Goal: Information Seeking & Learning: Learn about a topic

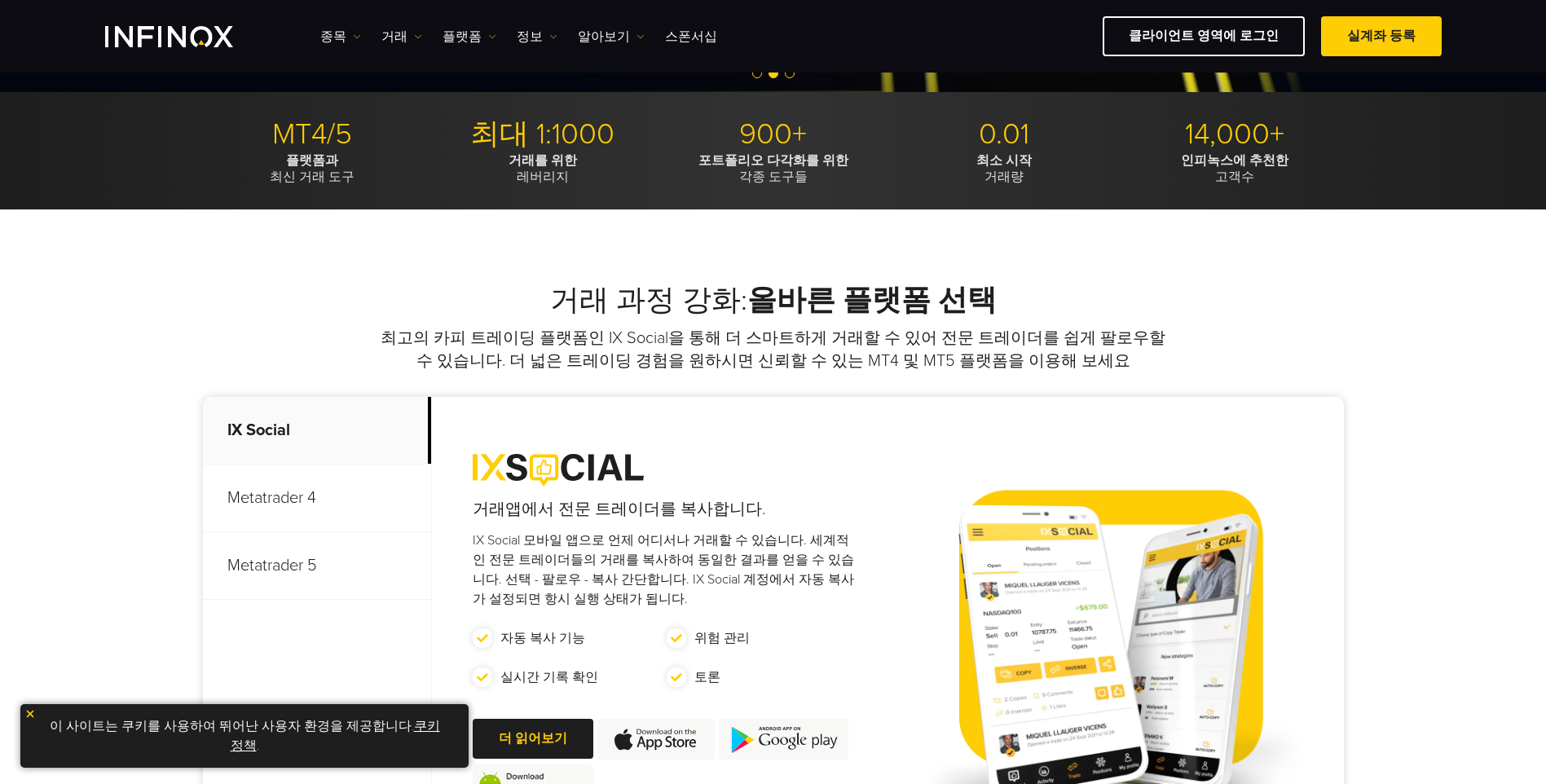
scroll to position [371, 0]
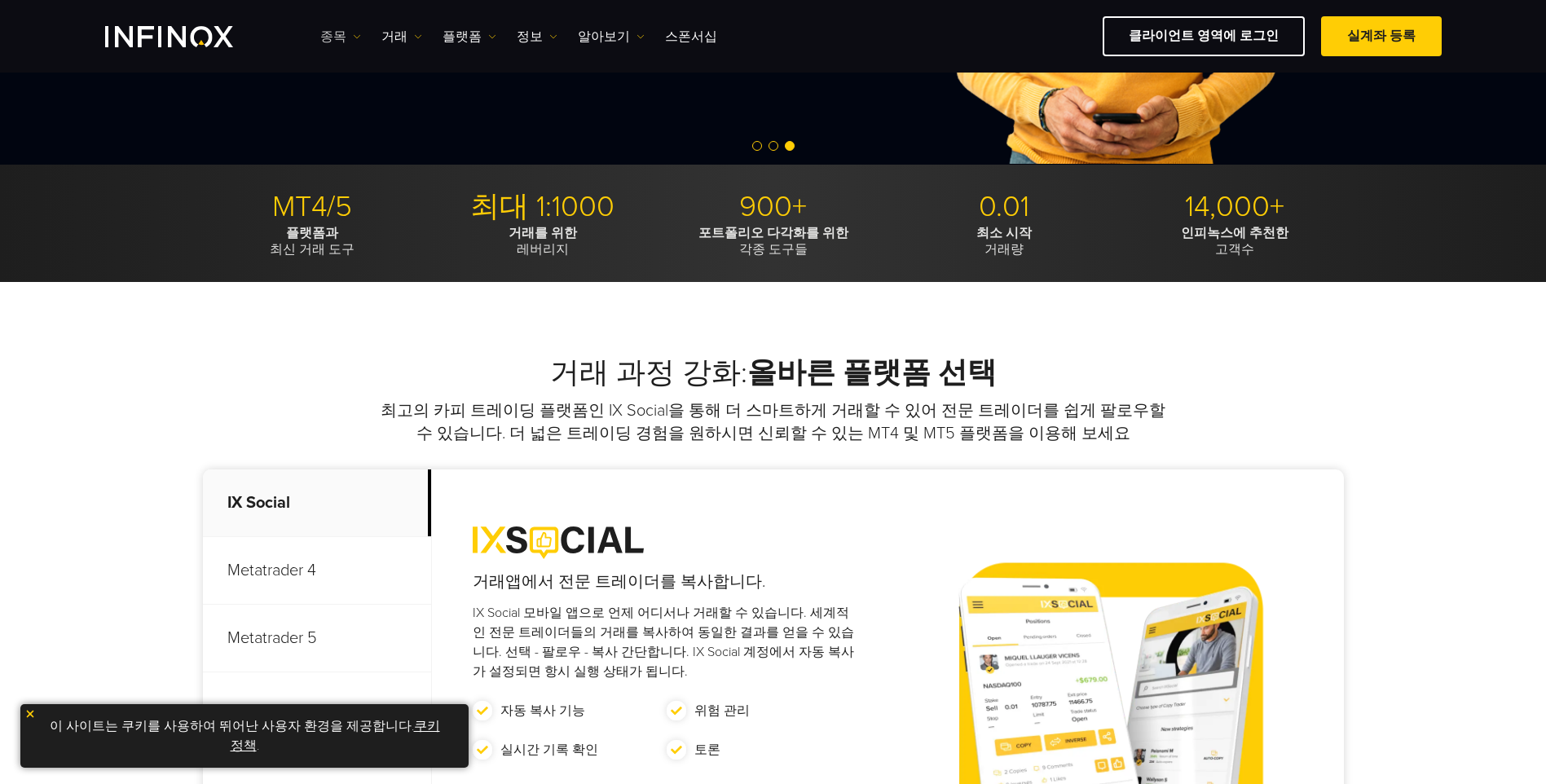
click at [334, 39] on link "종목" at bounding box center [340, 37] width 41 height 20
click at [346, 75] on link "종목" at bounding box center [364, 88] width 88 height 35
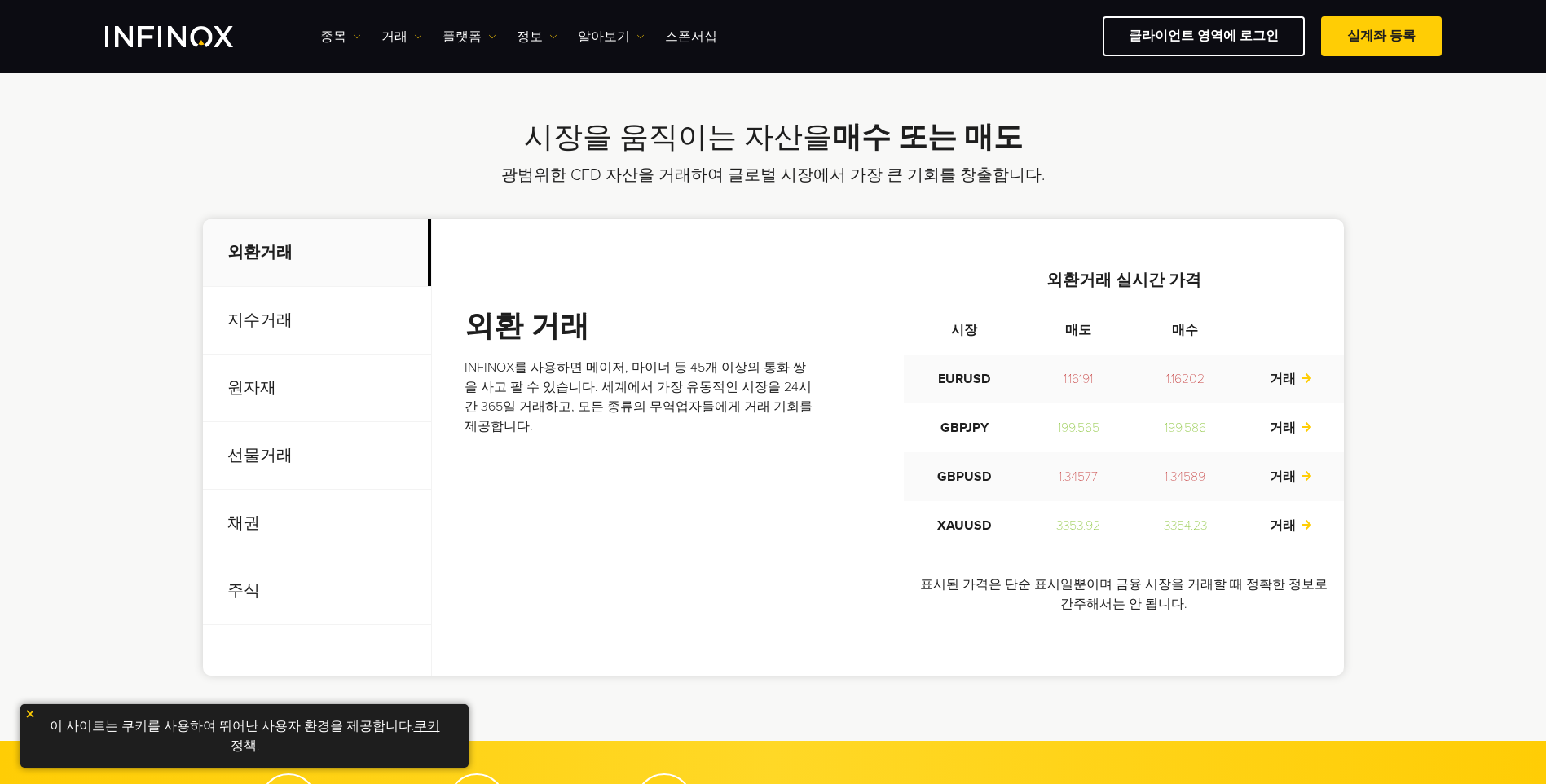
click at [295, 329] on p "지수거래" at bounding box center [316, 320] width 228 height 67
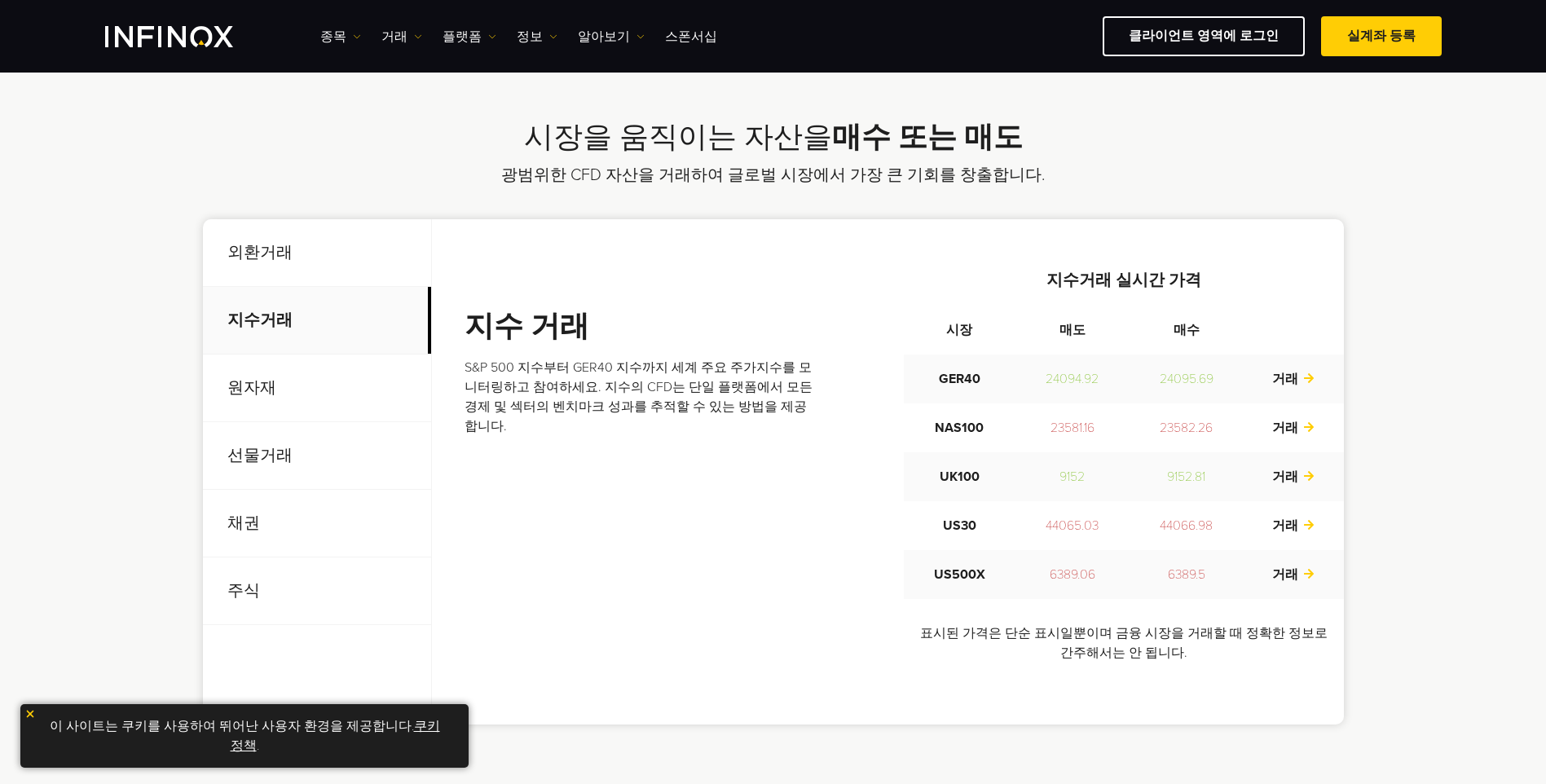
click at [291, 380] on p "원자재" at bounding box center [316, 387] width 228 height 67
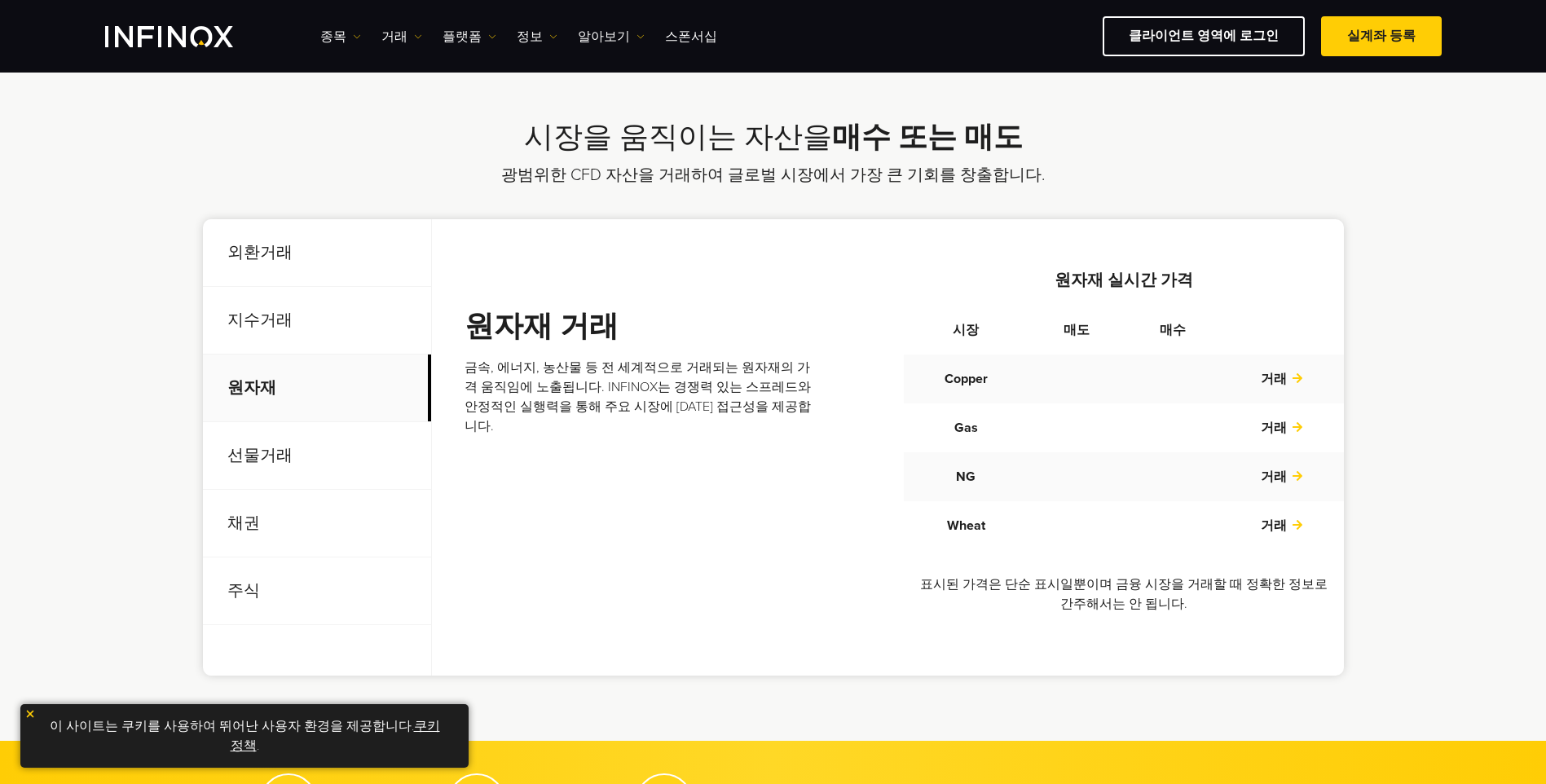
click at [277, 452] on p "선물거래" at bounding box center [316, 455] width 228 height 67
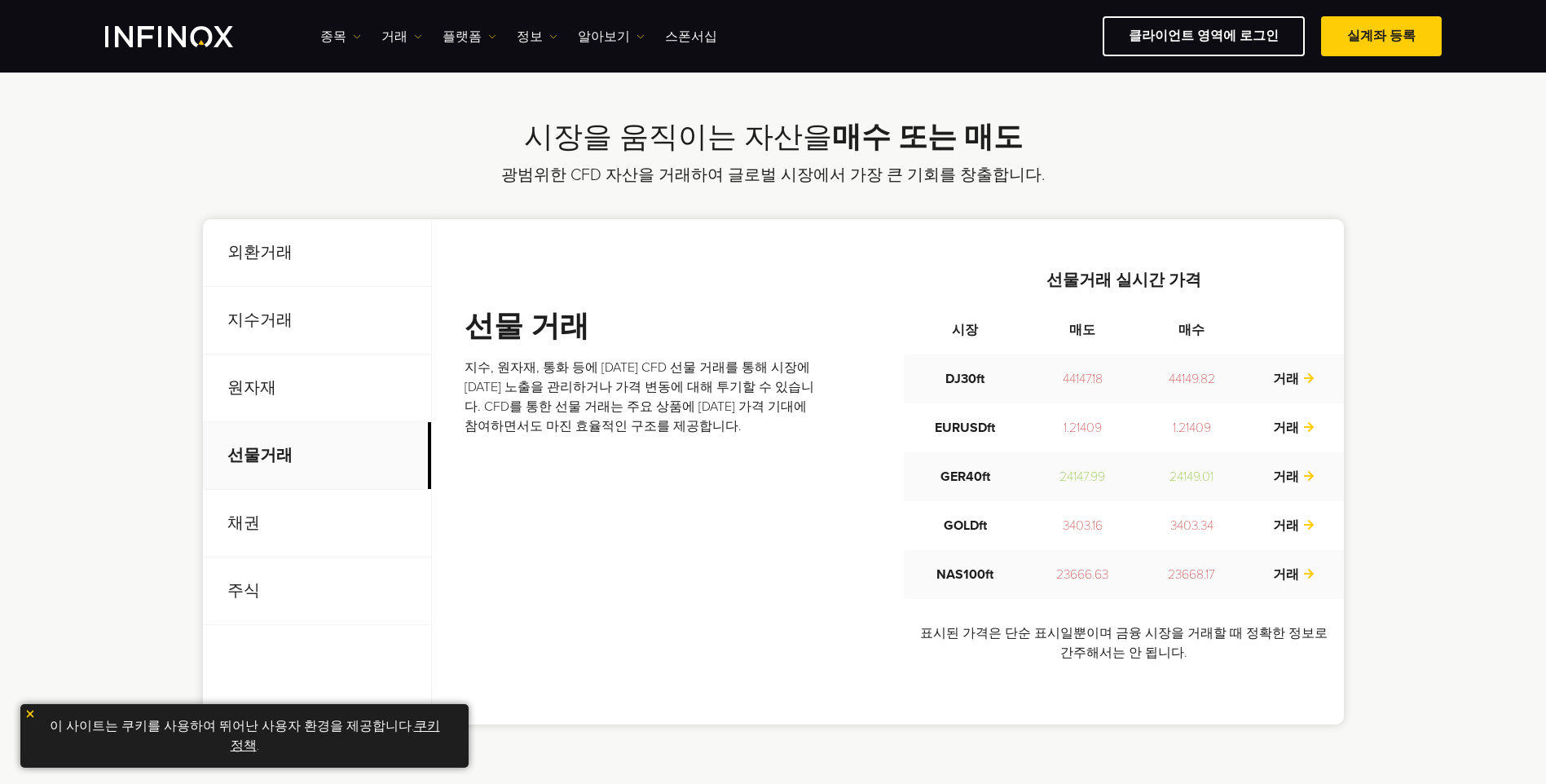
click at [268, 523] on p "채권" at bounding box center [316, 523] width 228 height 67
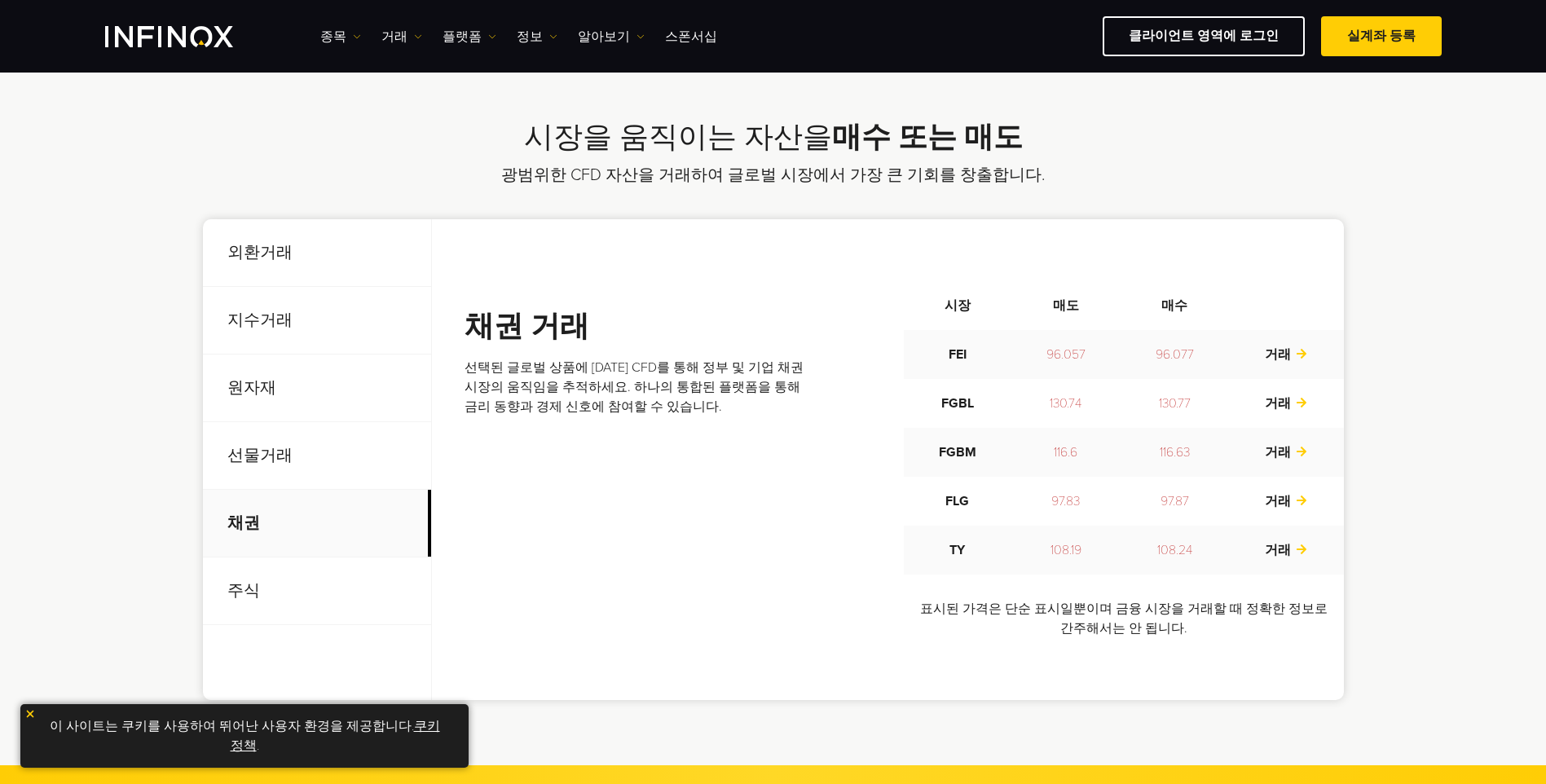
click at [277, 582] on p "주식" at bounding box center [316, 591] width 228 height 67
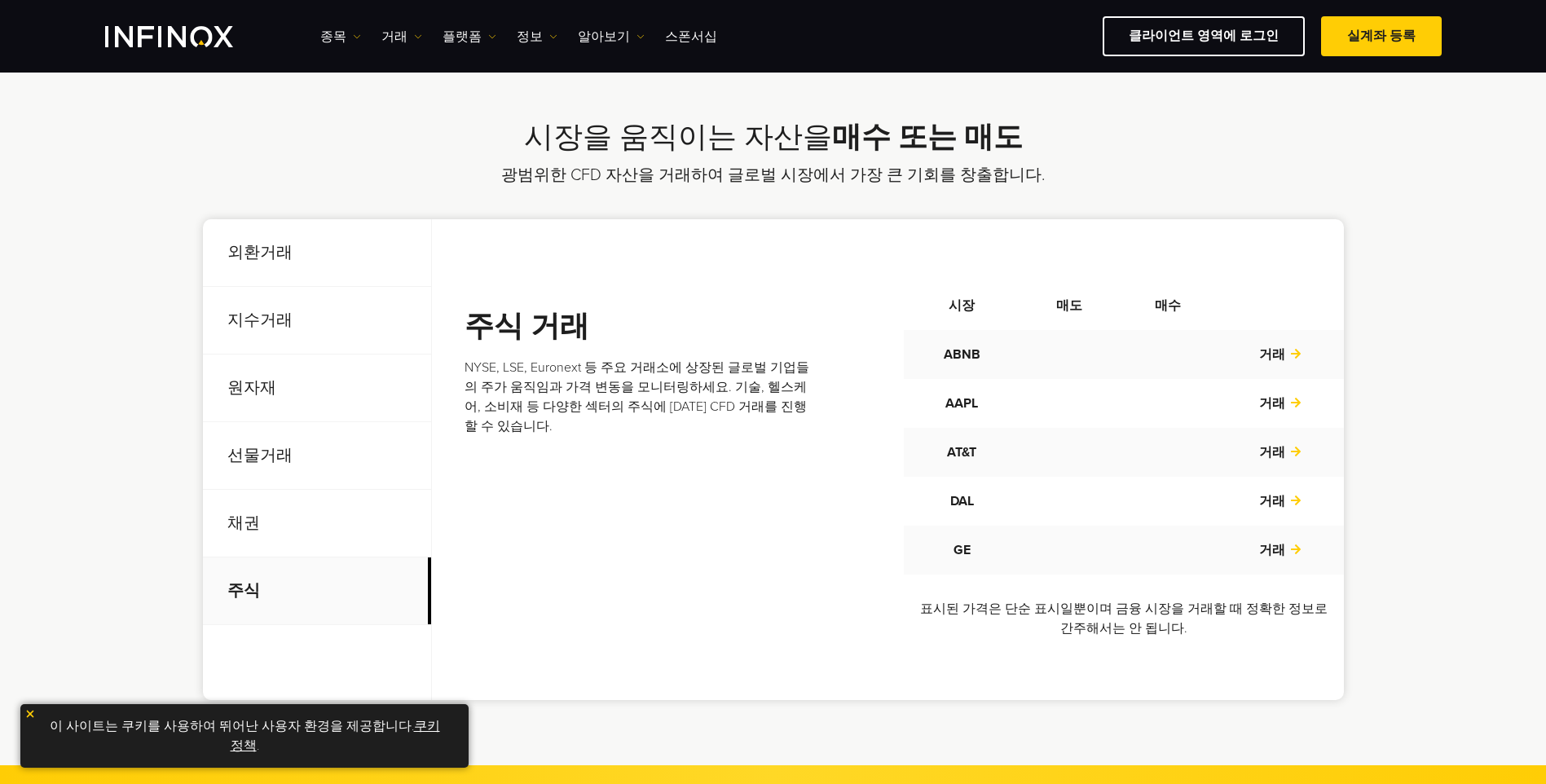
click at [281, 524] on p "채권" at bounding box center [316, 523] width 228 height 67
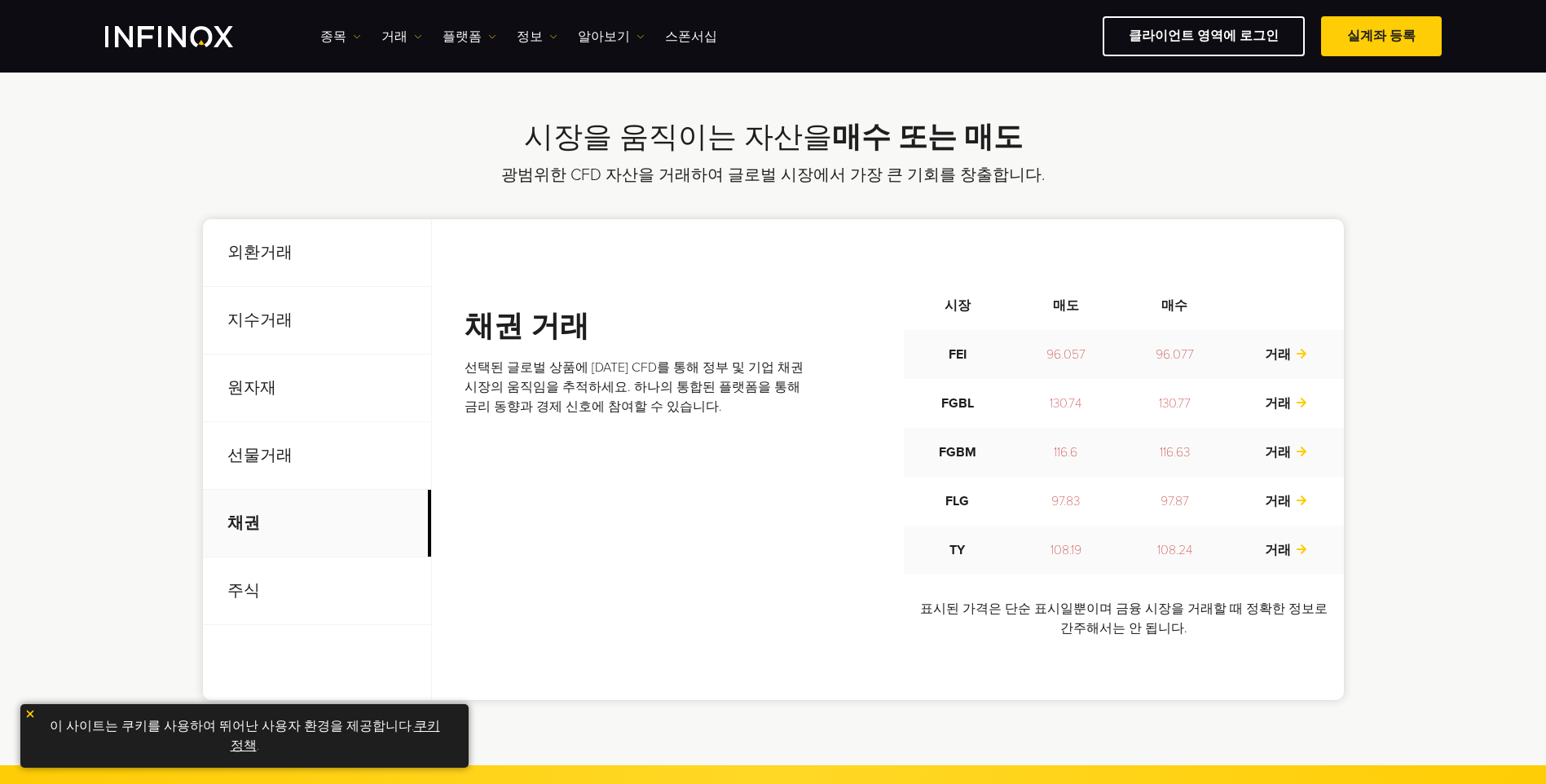
click at [281, 456] on p "선물거래" at bounding box center [316, 455] width 228 height 67
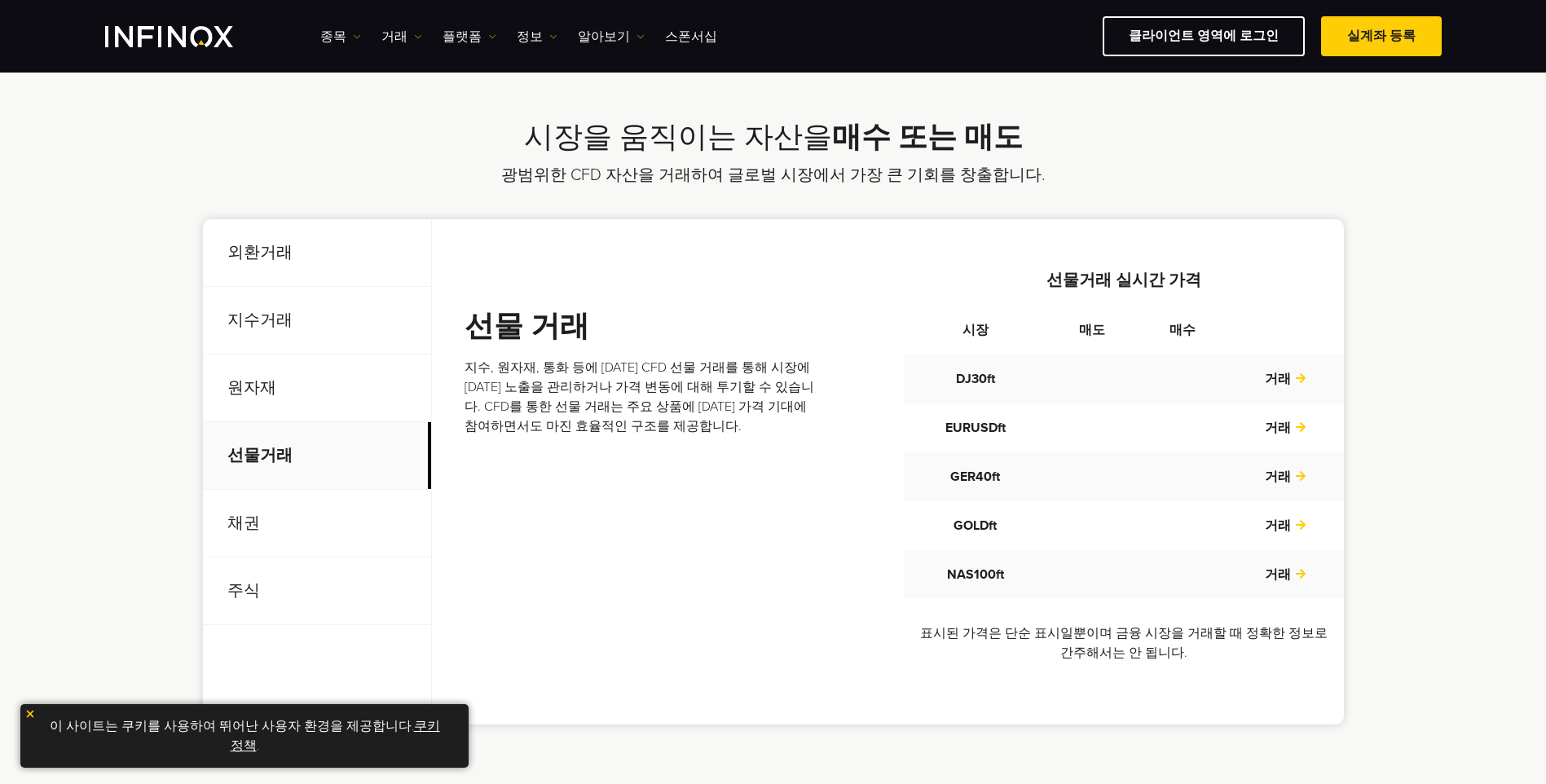
click at [293, 387] on p "원자재" at bounding box center [316, 387] width 228 height 67
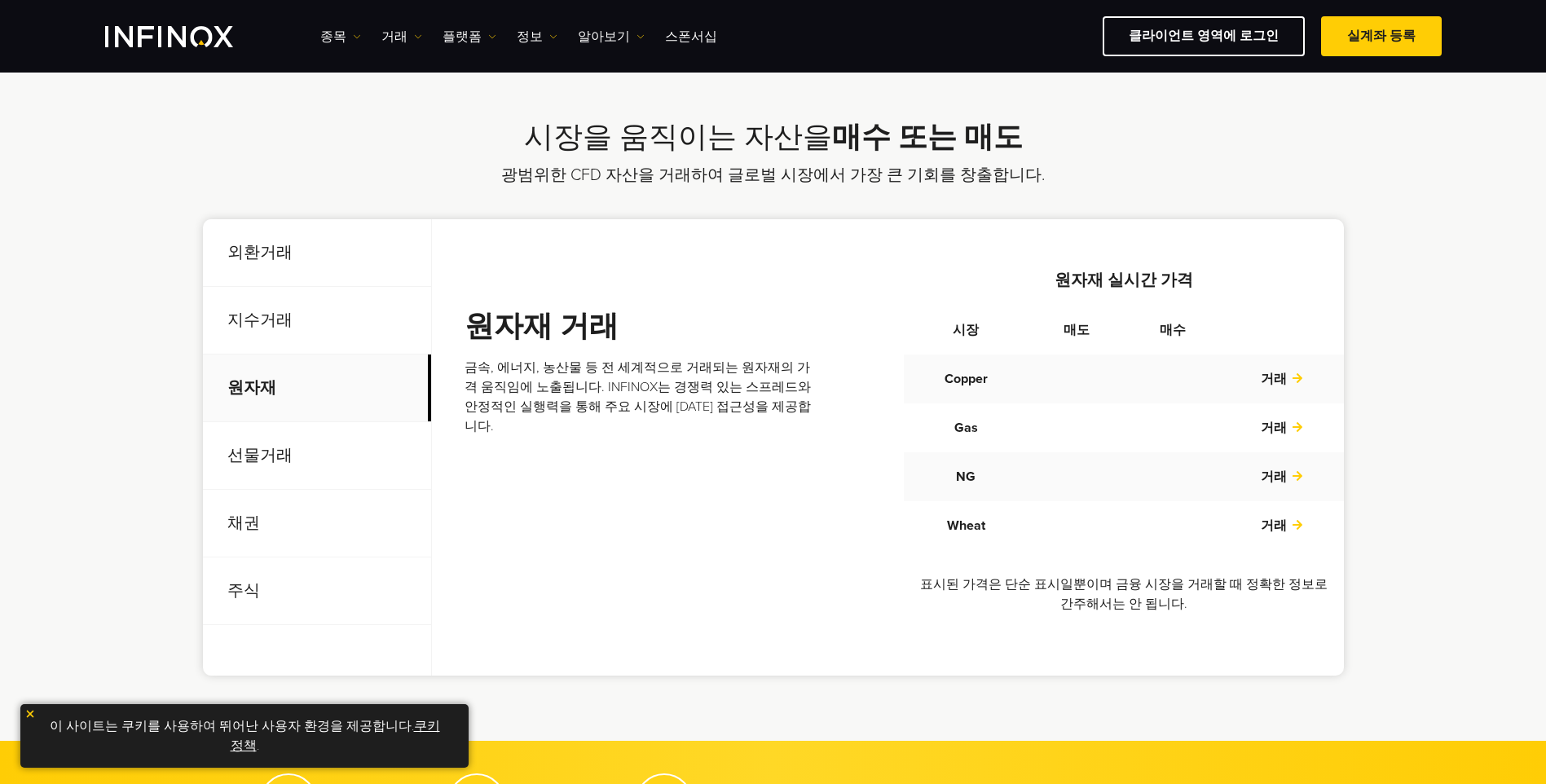
click at [298, 313] on p "지수거래" at bounding box center [316, 320] width 228 height 67
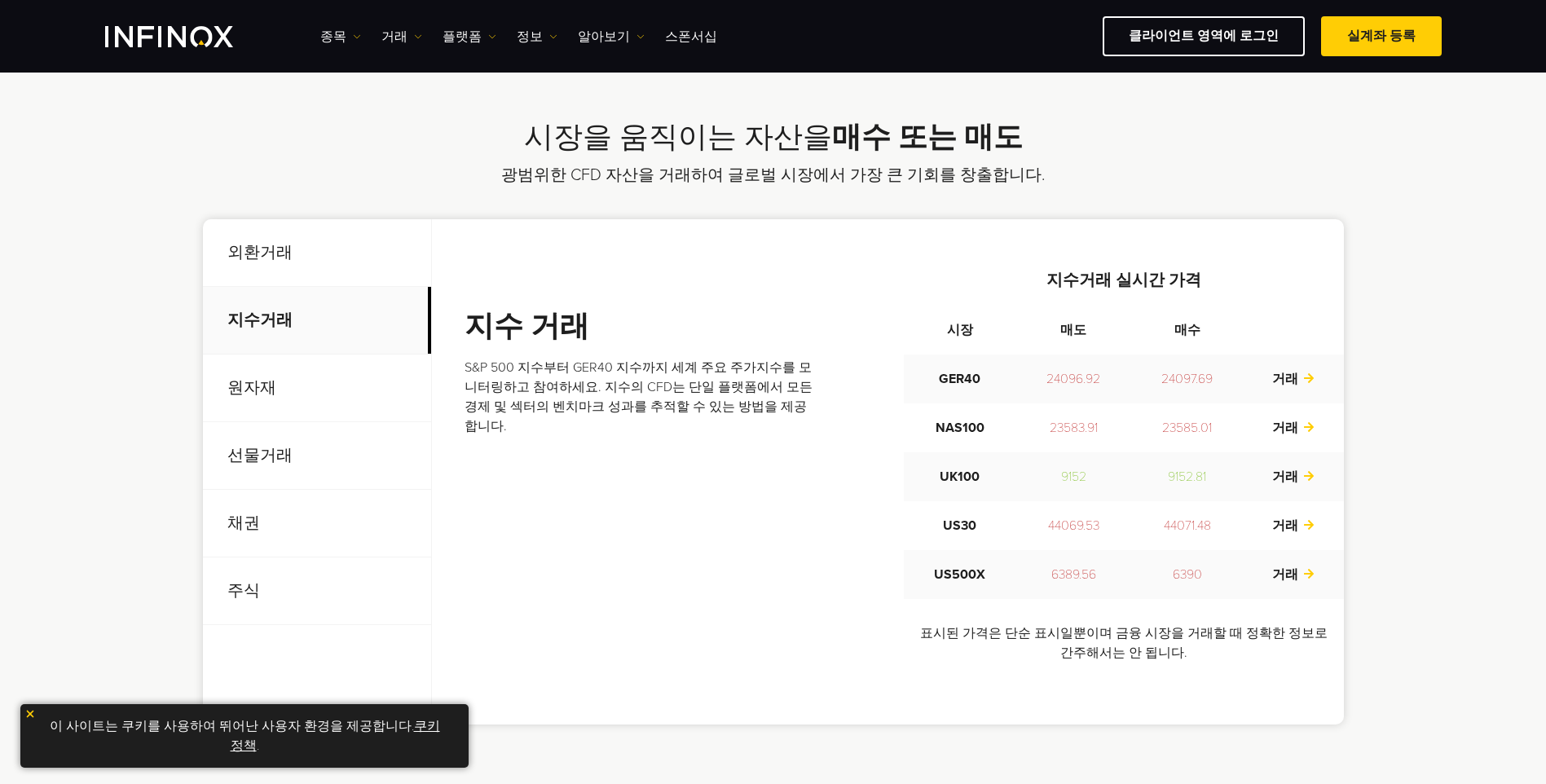
click at [302, 255] on p "외환거래" at bounding box center [316, 252] width 228 height 67
